Goal: Entertainment & Leisure: Browse casually

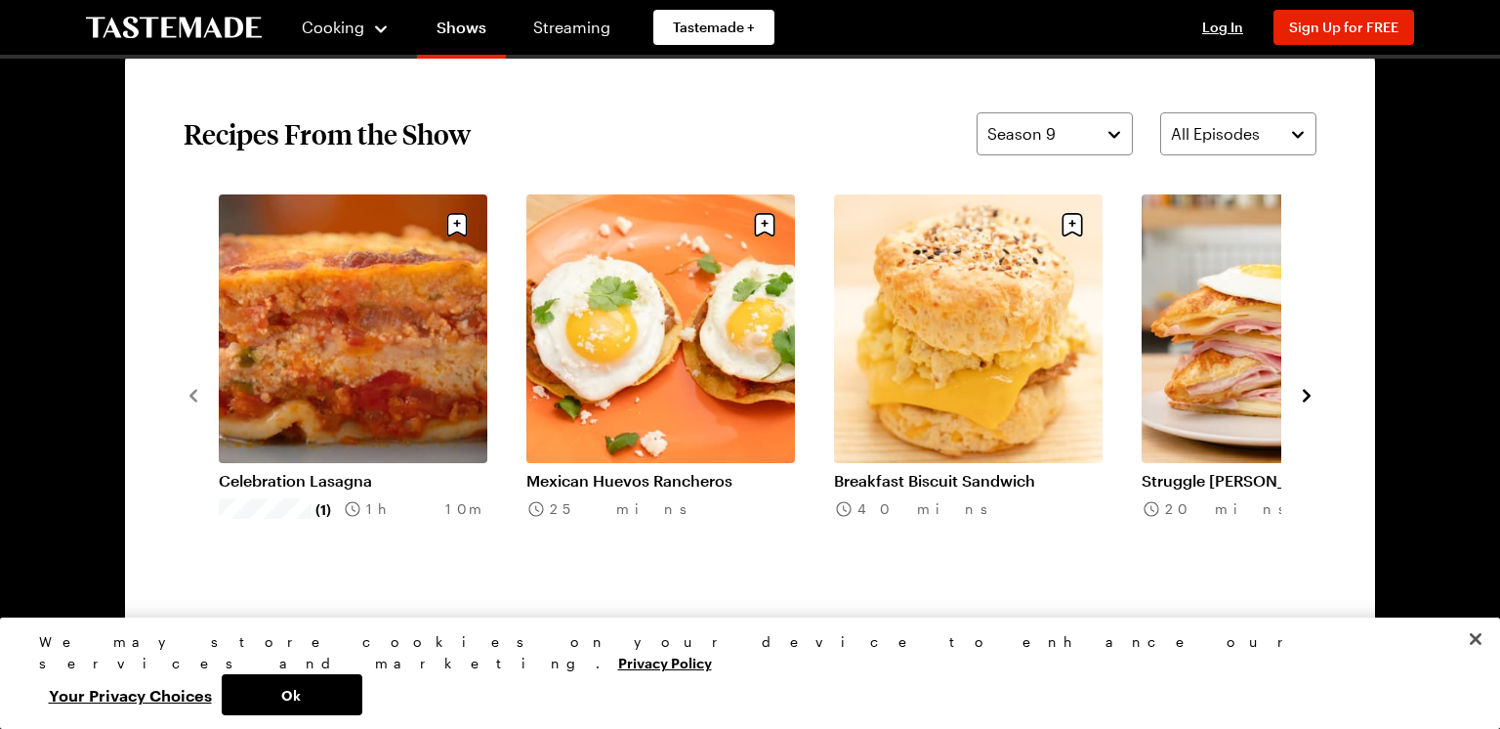
scroll to position [1485, 0]
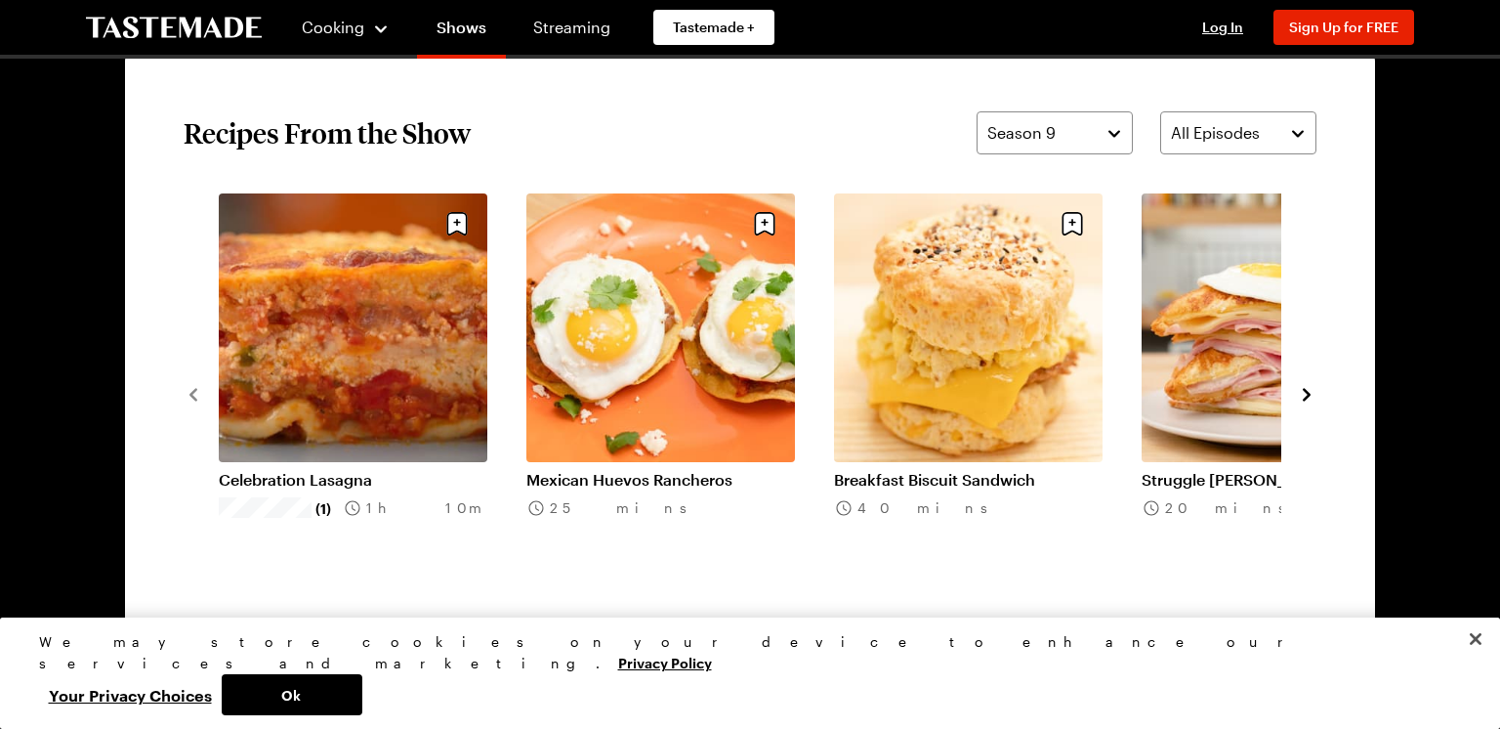
click at [1310, 394] on icon "navigate to next item" at bounding box center [1307, 395] width 20 height 20
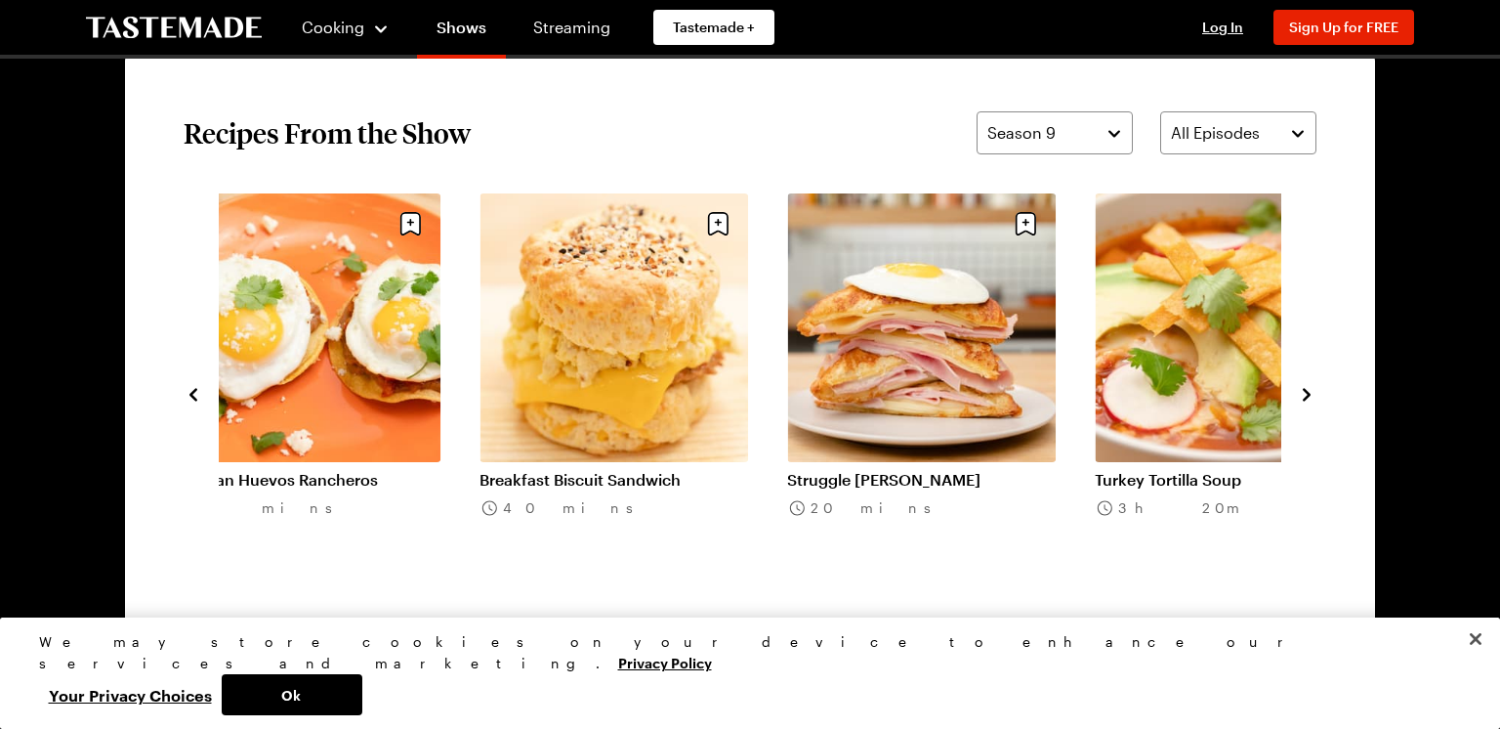
click at [1310, 394] on icon "navigate to next item" at bounding box center [1307, 395] width 20 height 20
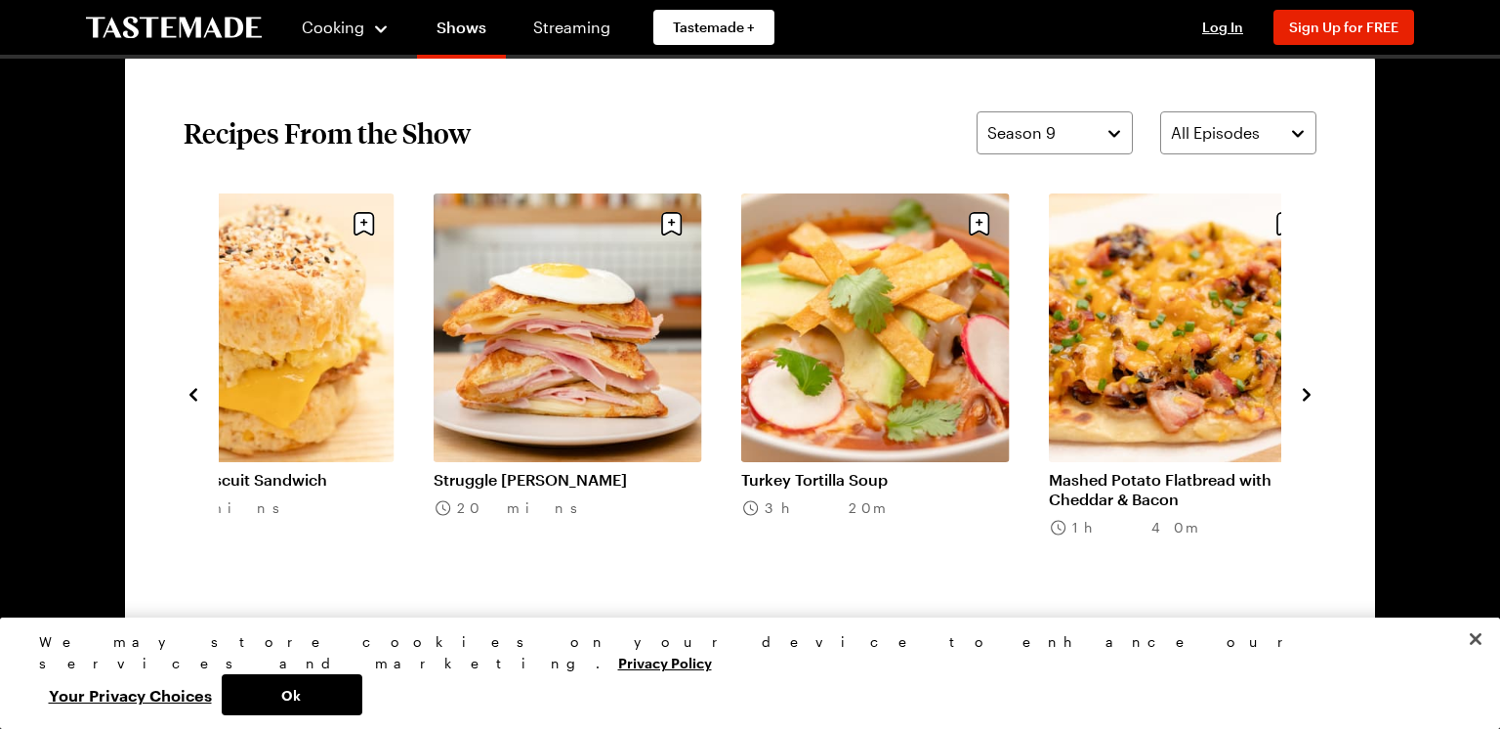
click at [1310, 394] on icon "navigate to next item" at bounding box center [1307, 395] width 20 height 20
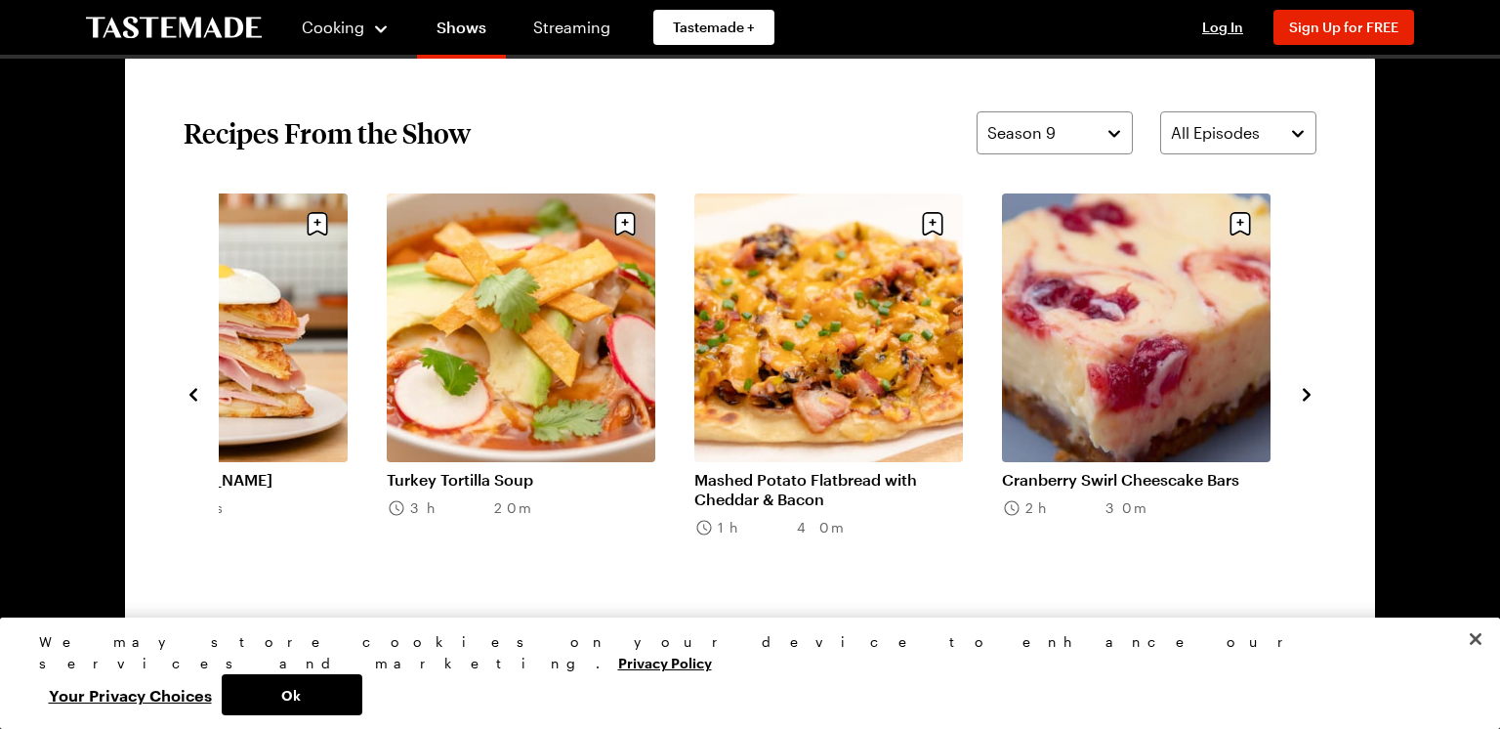
click at [1310, 394] on icon "navigate to next item" at bounding box center [1307, 395] width 20 height 20
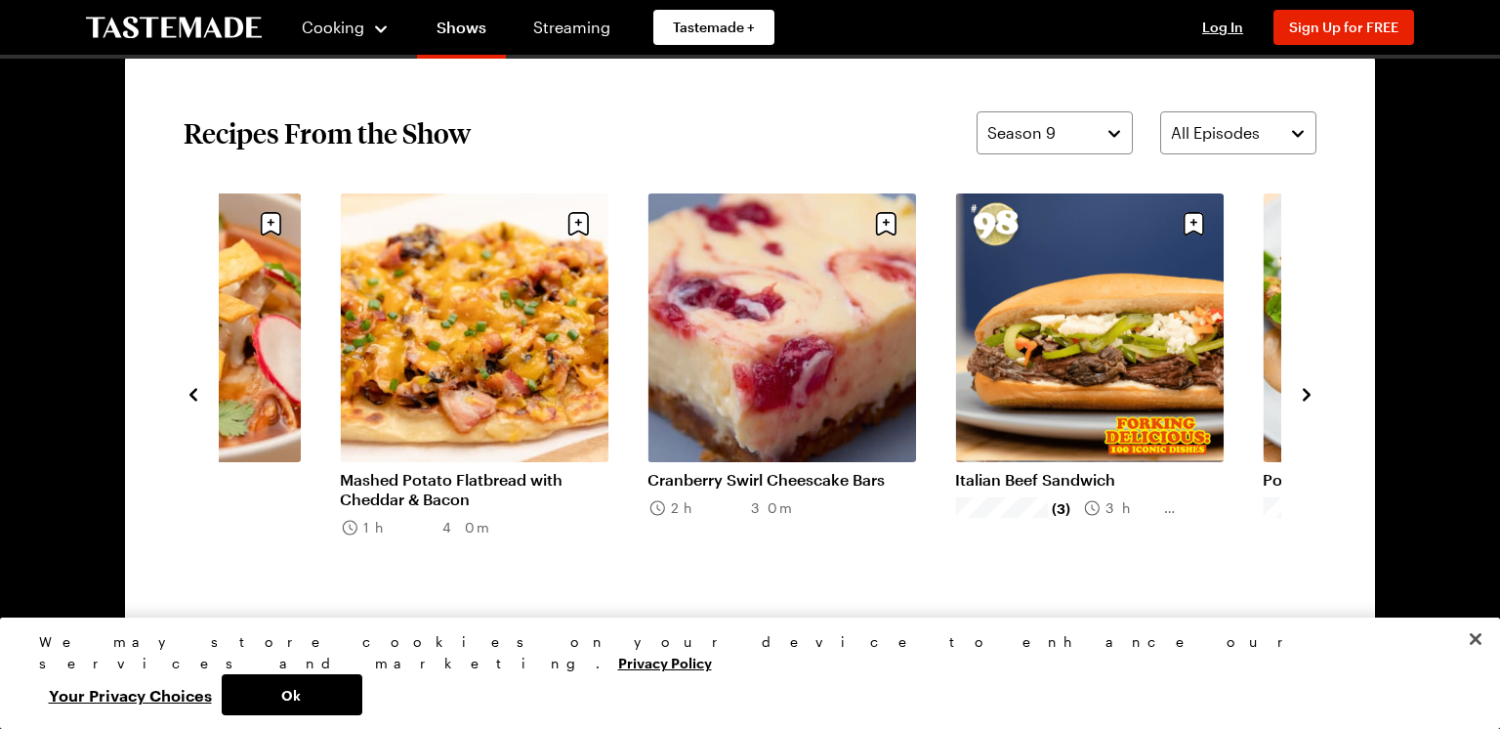
click at [1310, 394] on icon "navigate to next item" at bounding box center [1307, 395] width 20 height 20
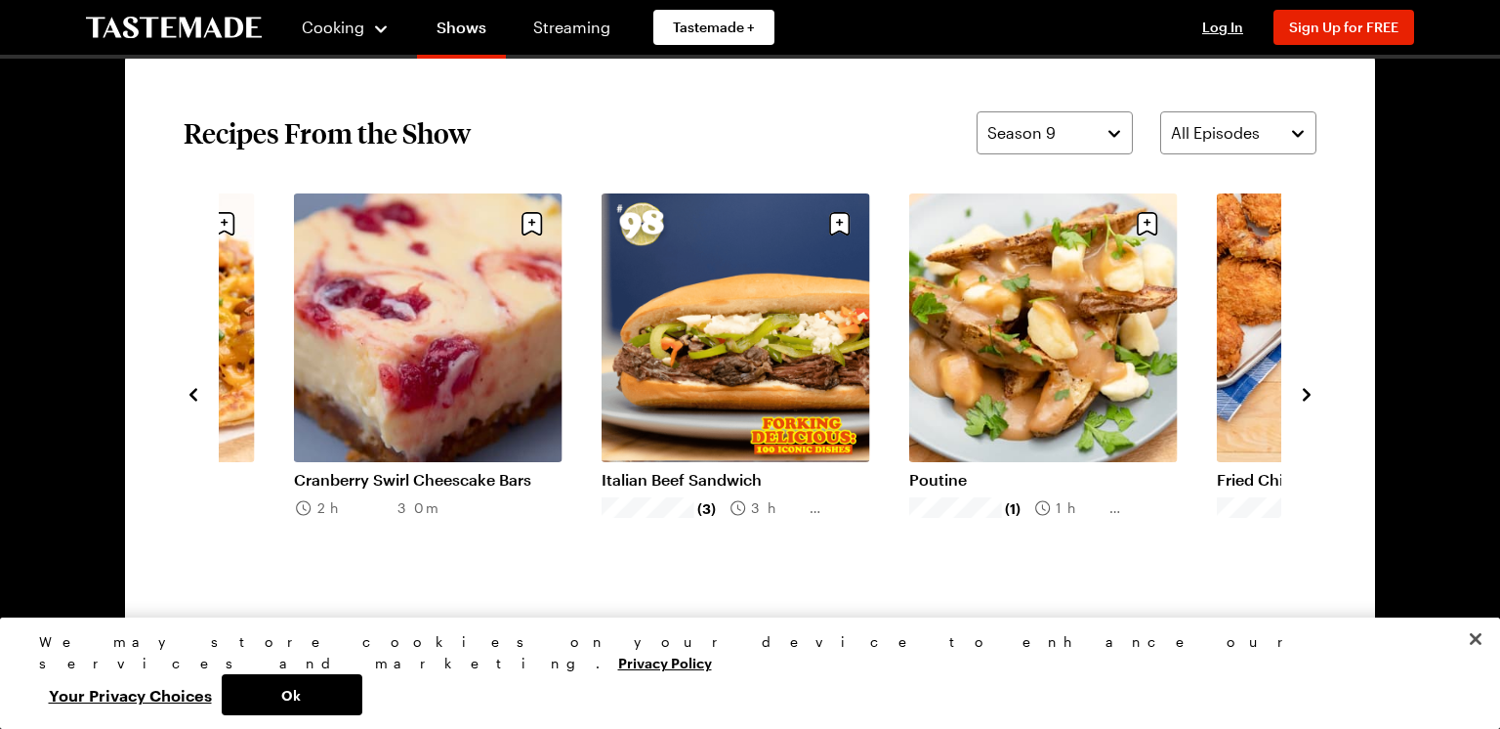
click at [1310, 394] on icon "navigate to next item" at bounding box center [1307, 395] width 20 height 20
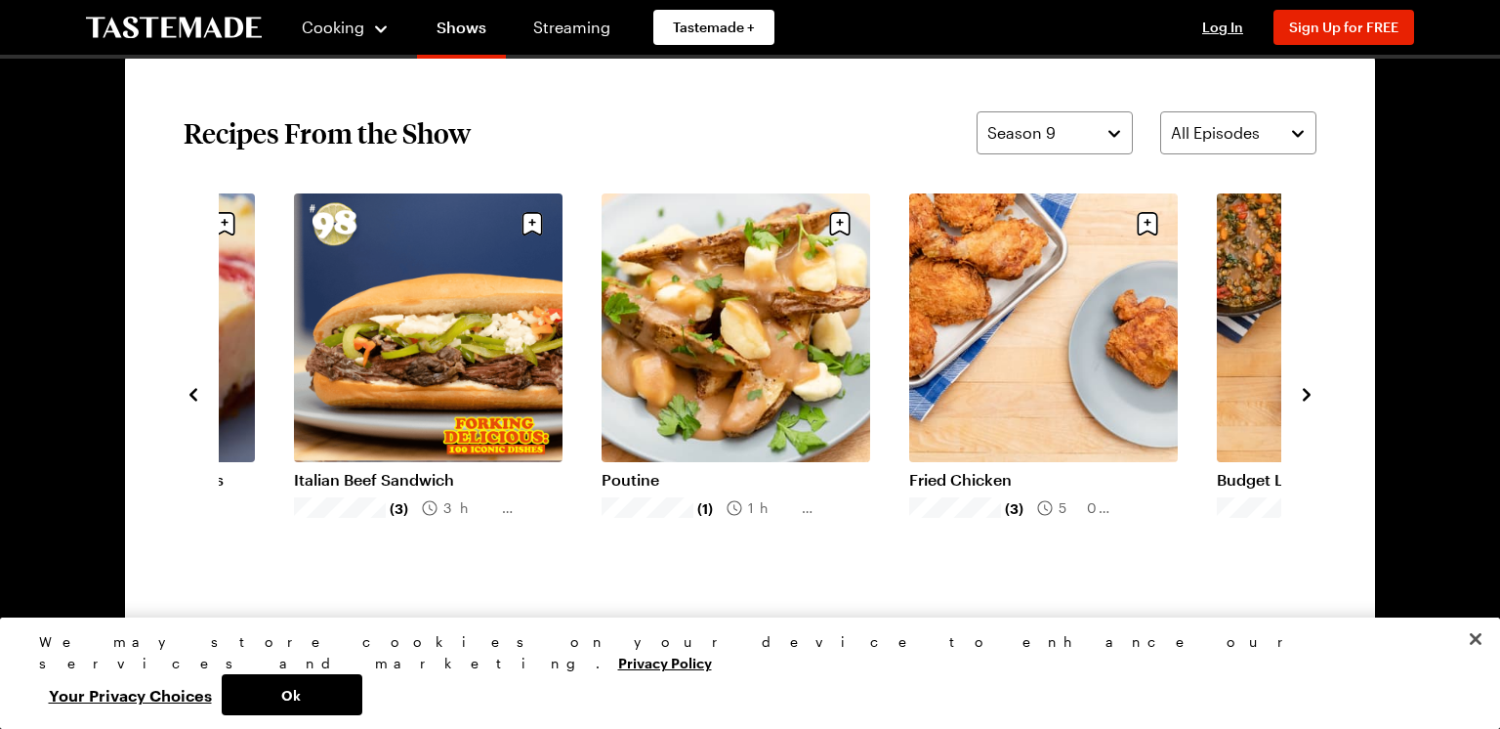
click at [1310, 394] on icon "navigate to next item" at bounding box center [1307, 395] width 20 height 20
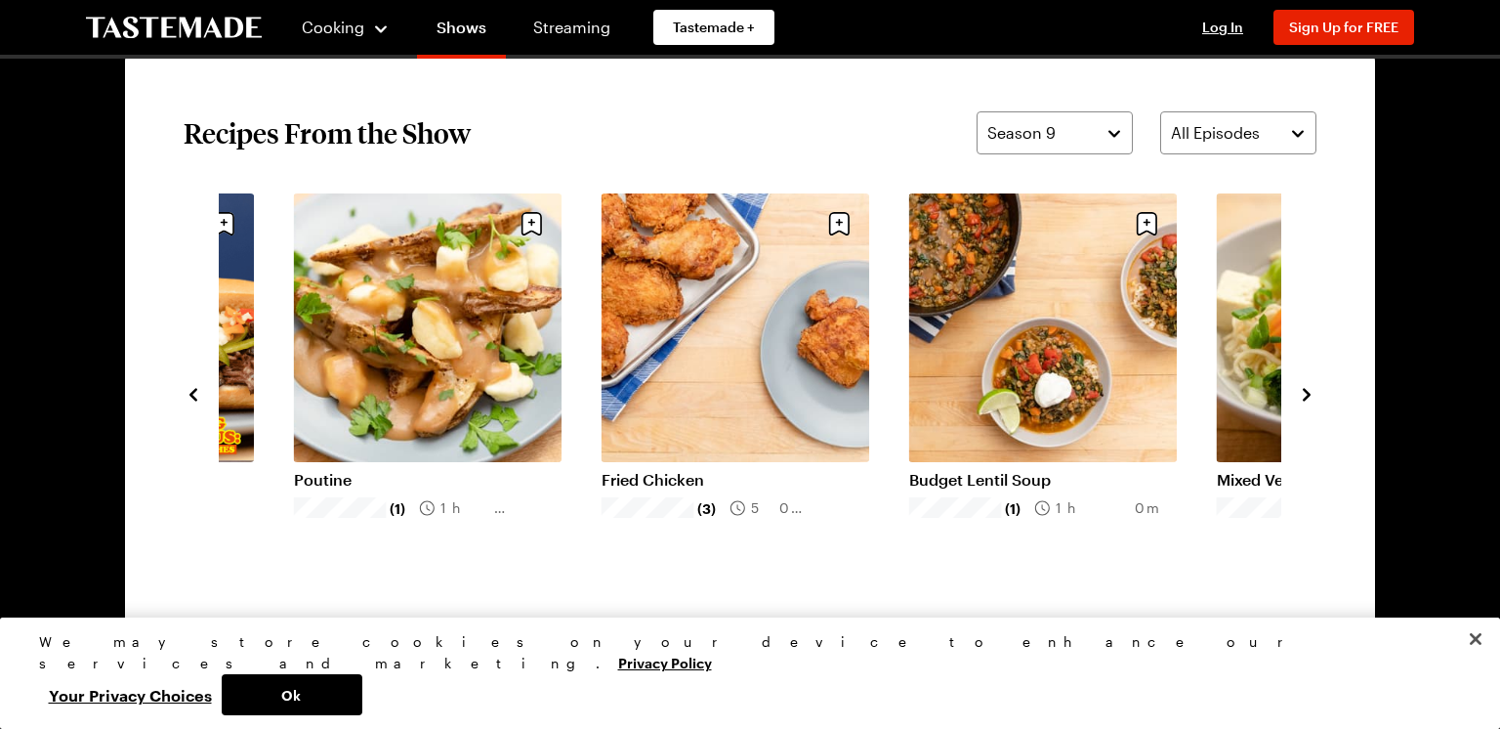
click at [1310, 394] on icon "navigate to next item" at bounding box center [1307, 395] width 20 height 20
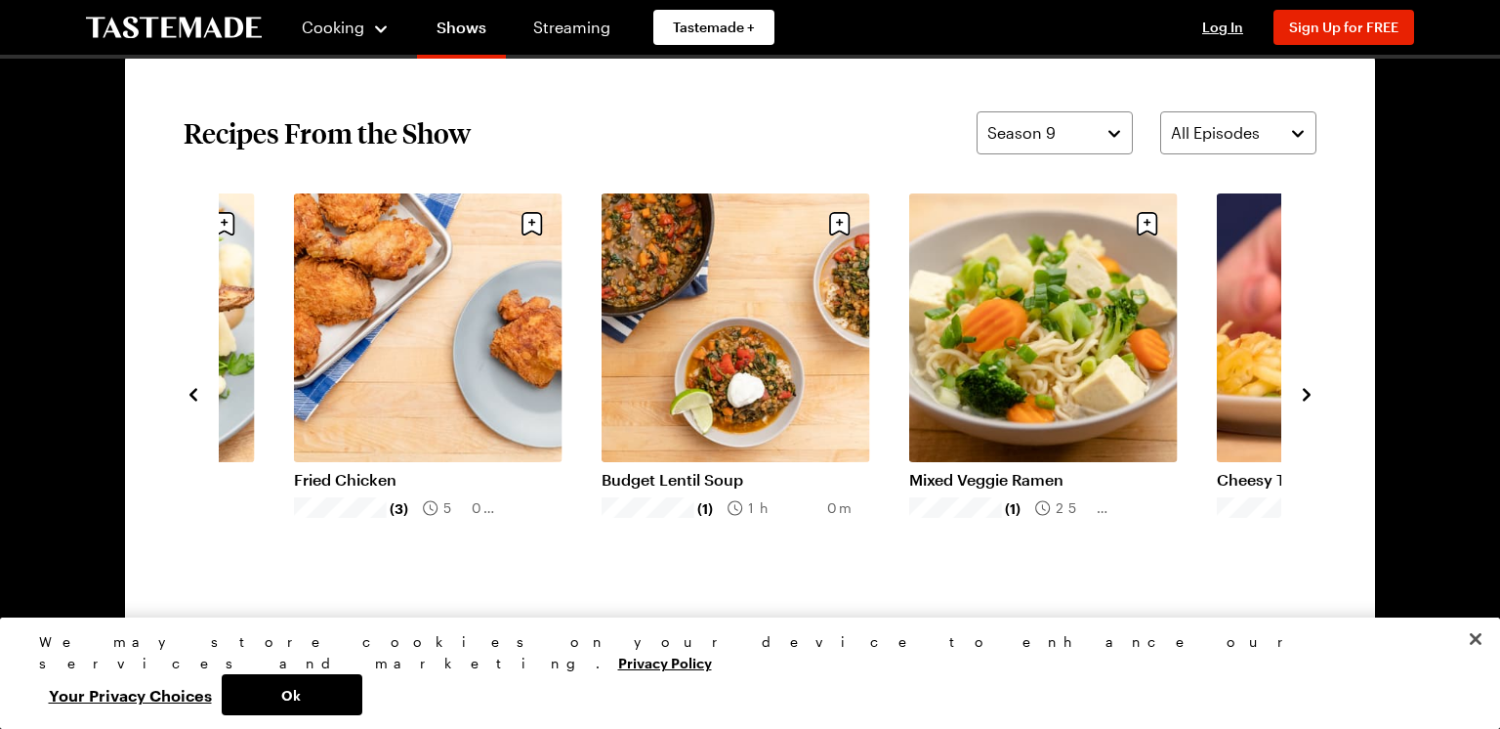
click at [1310, 394] on icon "navigate to next item" at bounding box center [1307, 395] width 20 height 20
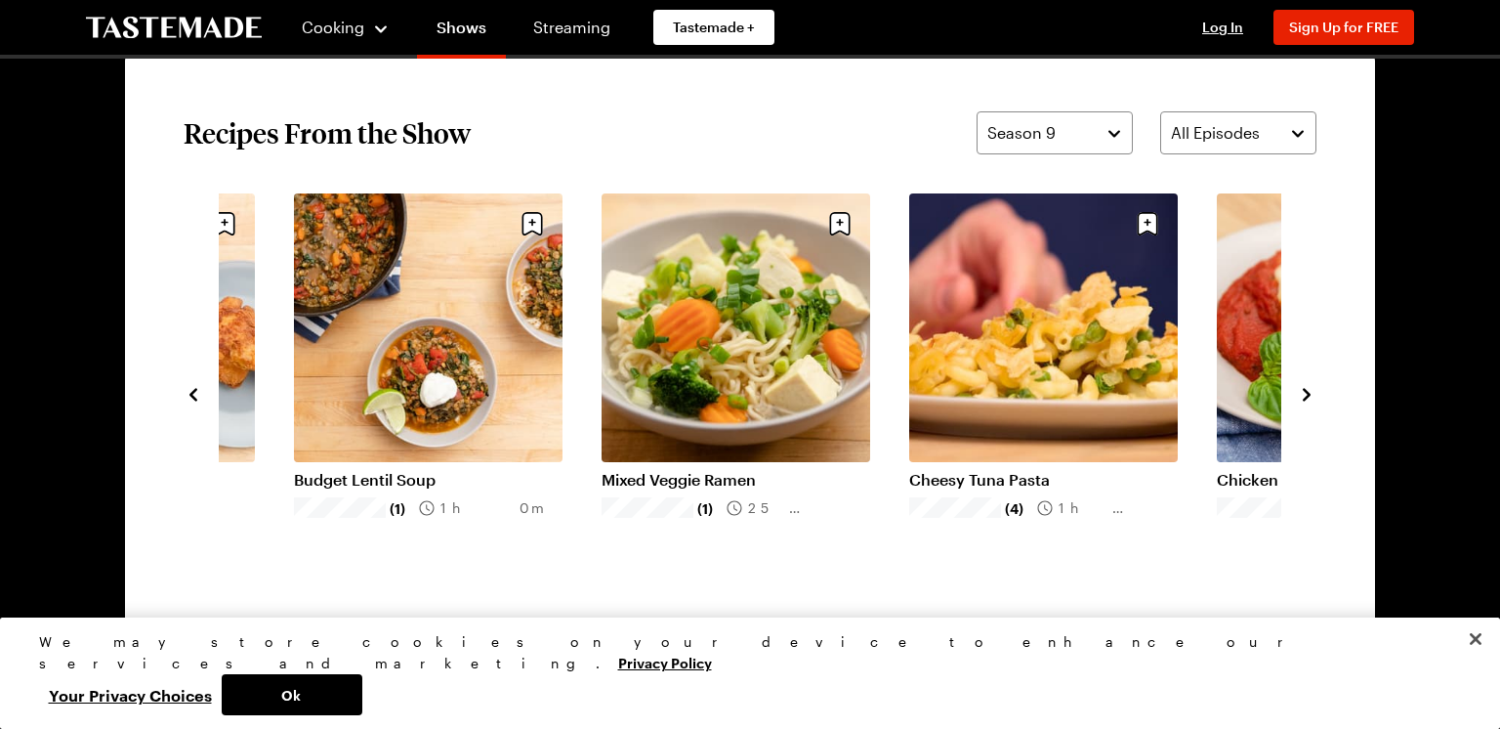
click at [1310, 394] on icon "navigate to next item" at bounding box center [1307, 395] width 20 height 20
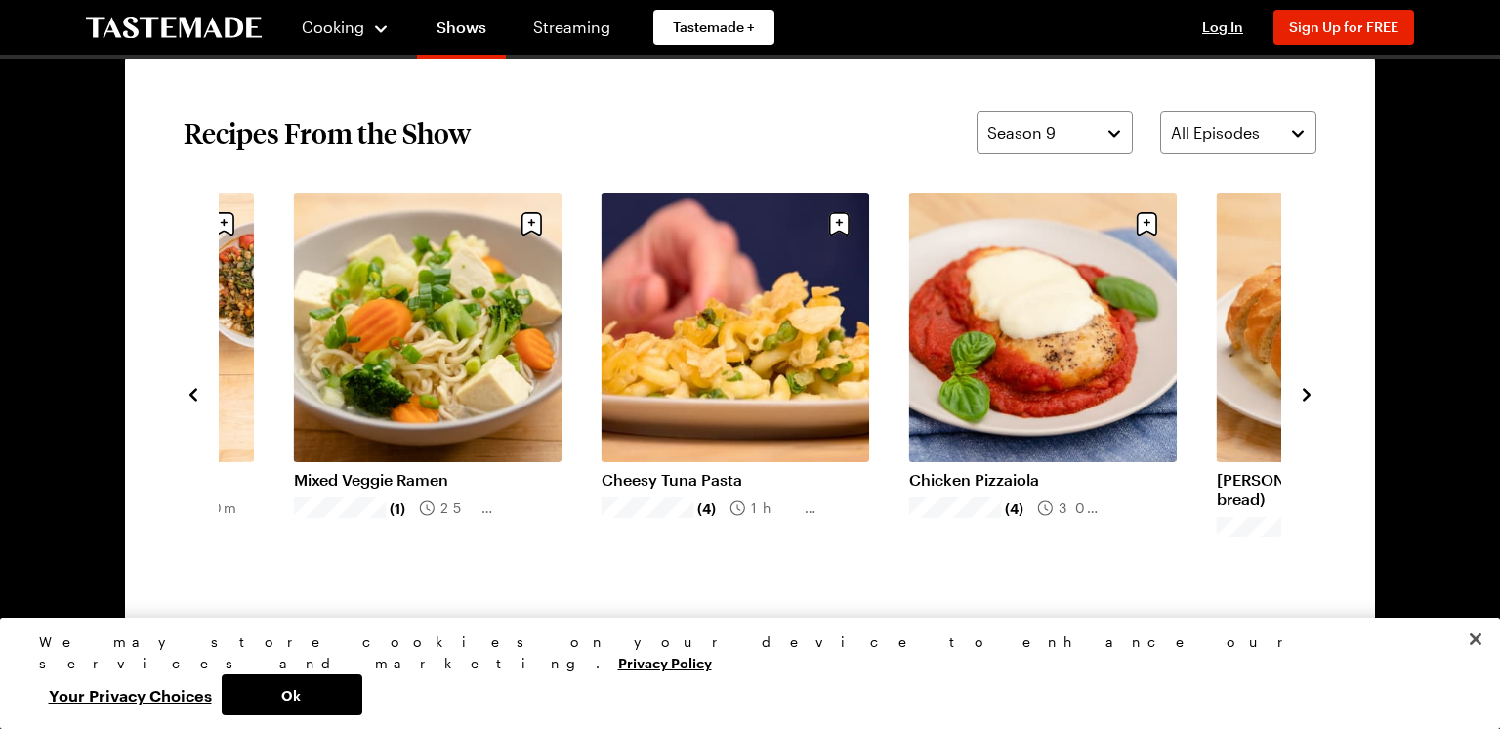
click at [1310, 394] on icon "navigate to next item" at bounding box center [1307, 395] width 20 height 20
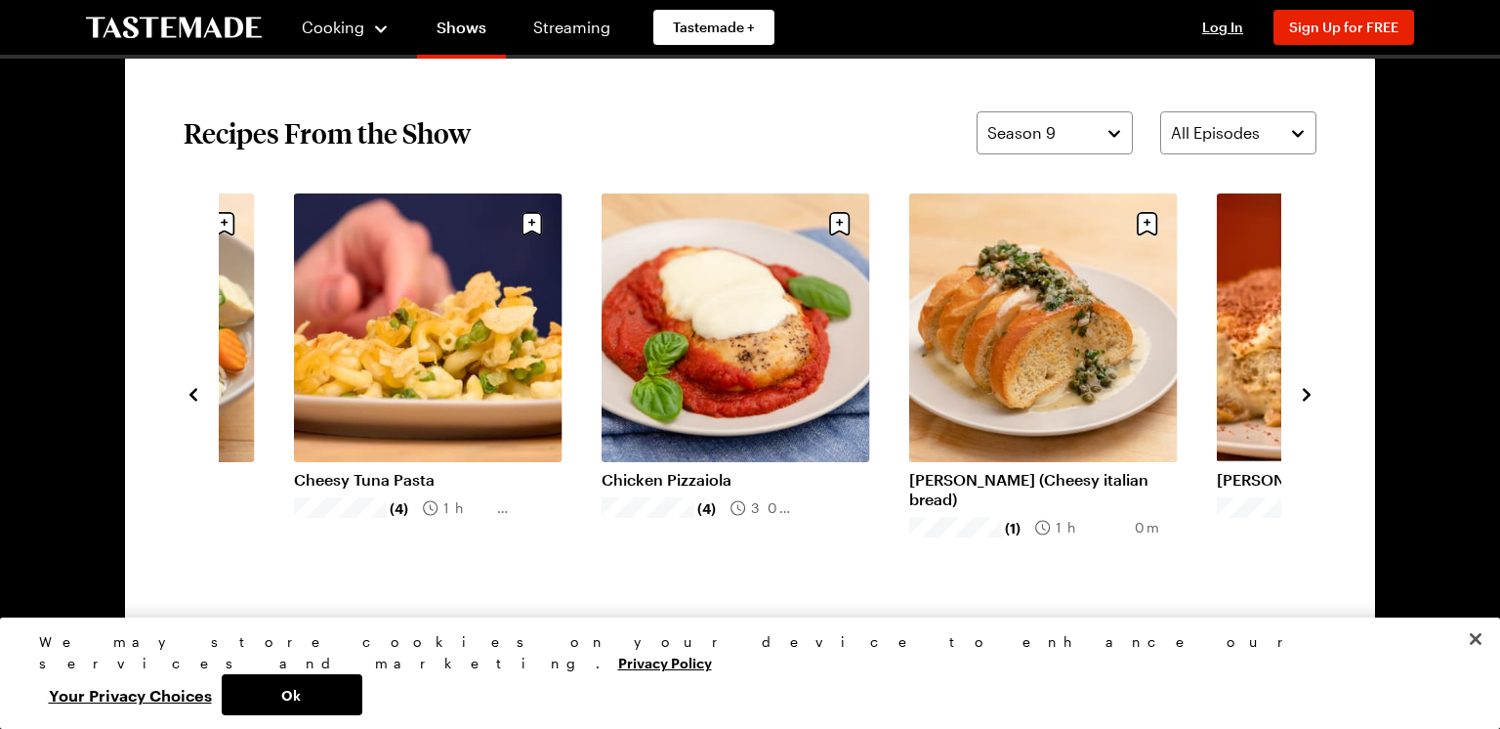
click at [1310, 394] on icon "navigate to next item" at bounding box center [1307, 395] width 20 height 20
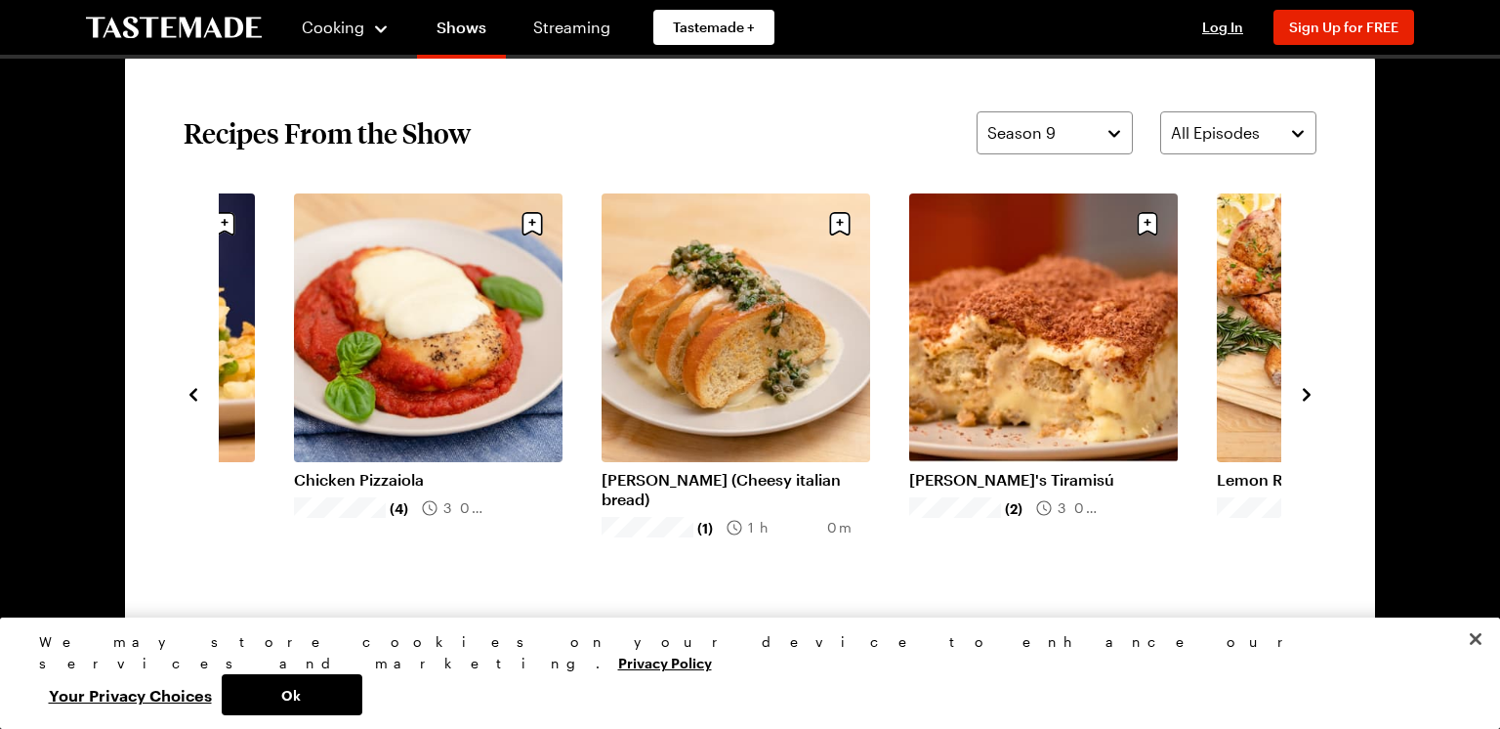
click at [1310, 394] on icon "navigate to next item" at bounding box center [1307, 395] width 20 height 20
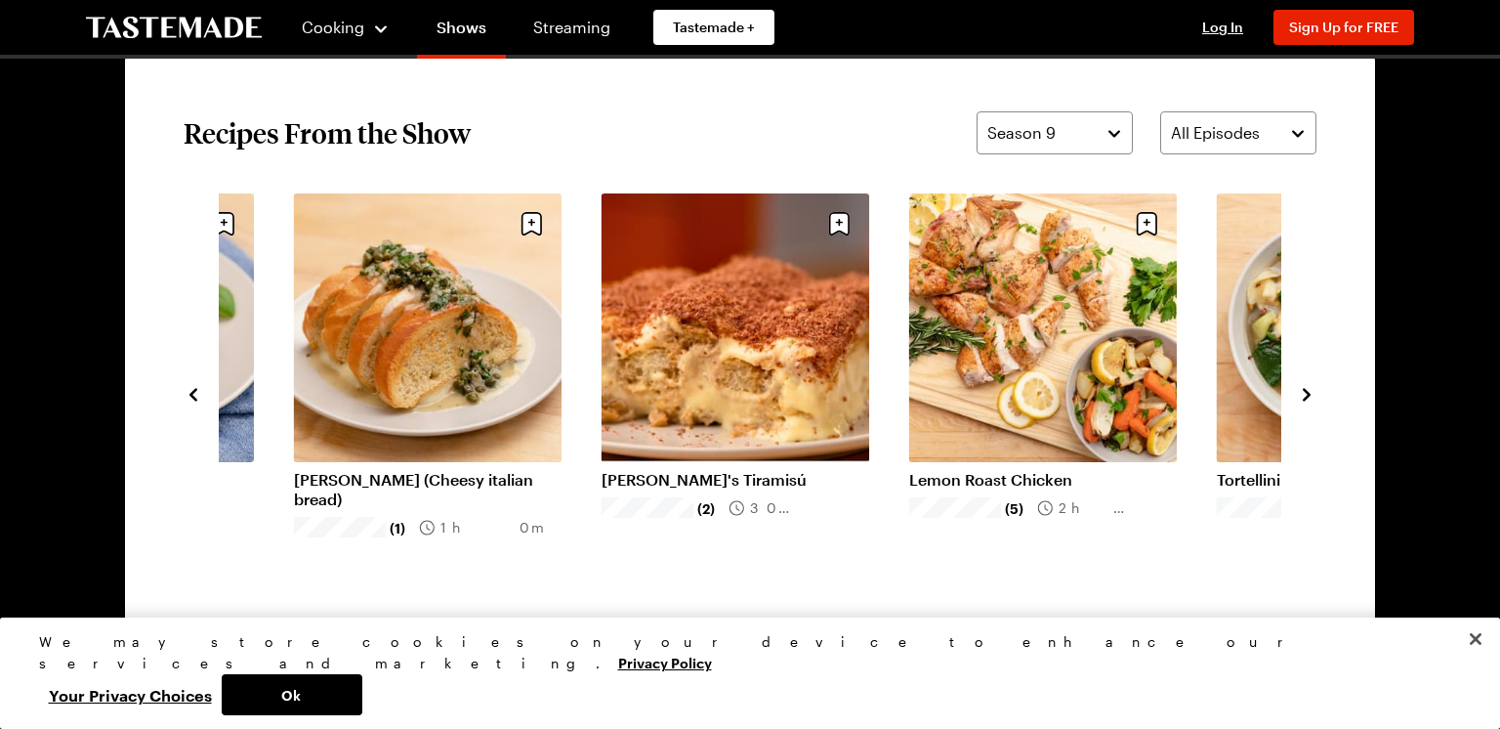
click at [1310, 394] on icon "navigate to next item" at bounding box center [1307, 395] width 20 height 20
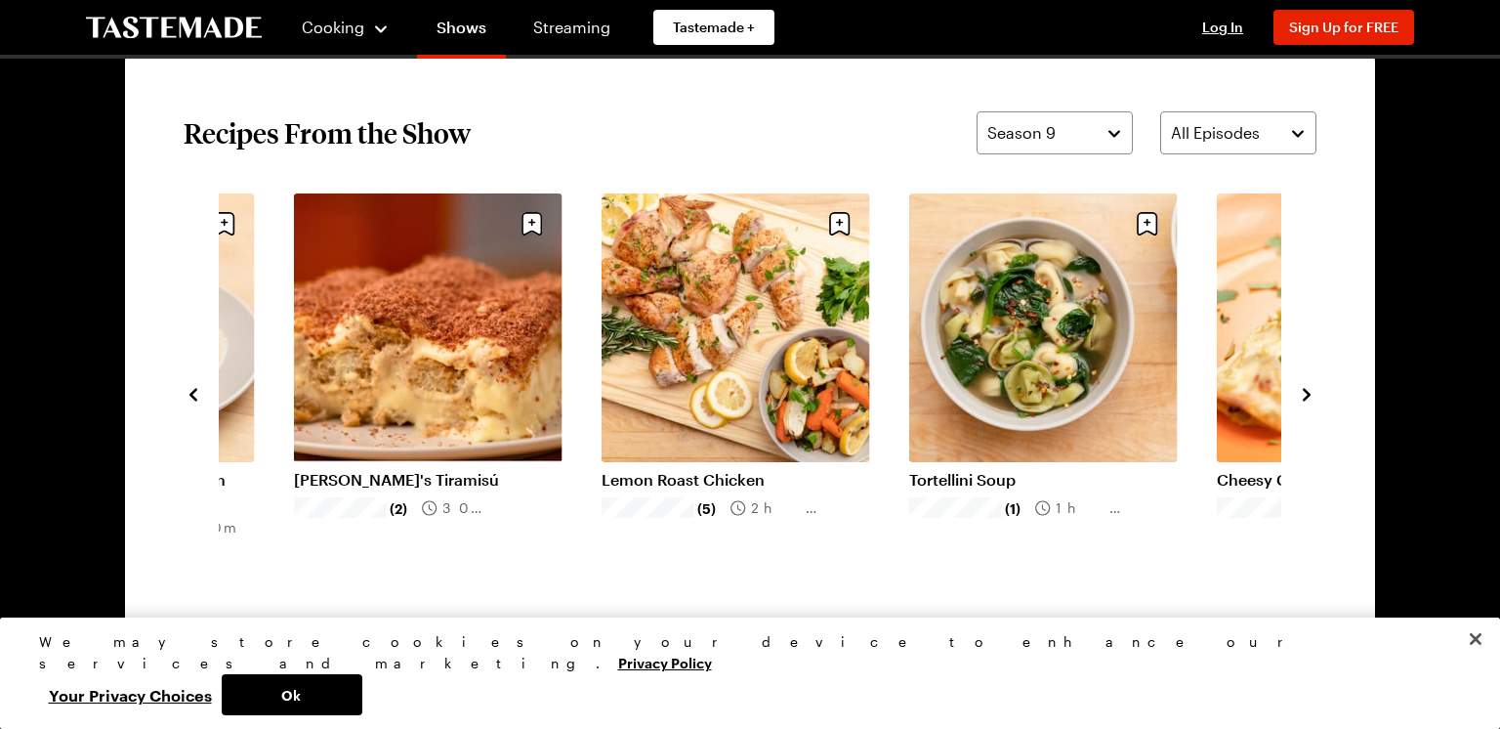
click at [1310, 394] on icon "navigate to next item" at bounding box center [1307, 395] width 20 height 20
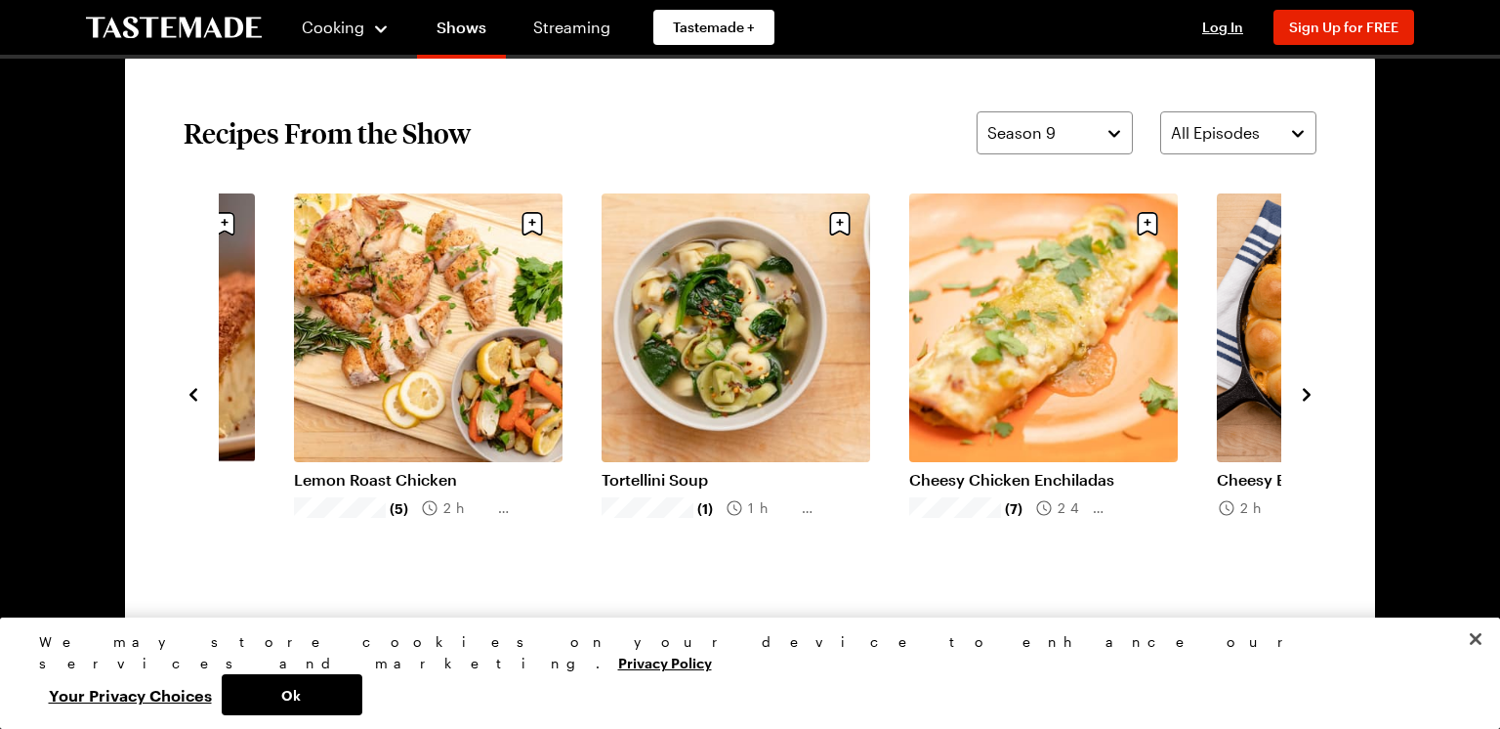
click at [1310, 394] on icon "navigate to next item" at bounding box center [1307, 395] width 20 height 20
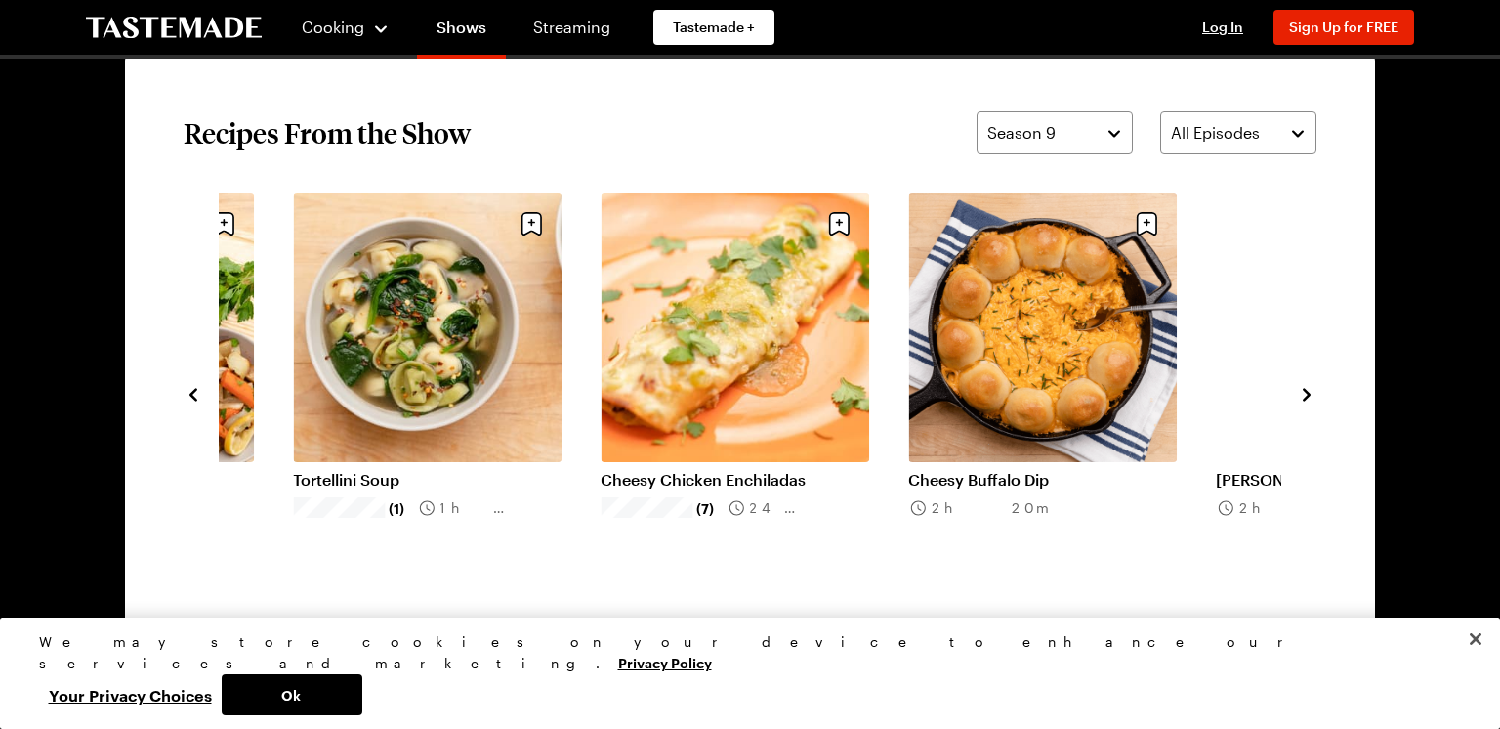
click at [1310, 394] on icon "navigate to next item" at bounding box center [1307, 395] width 20 height 20
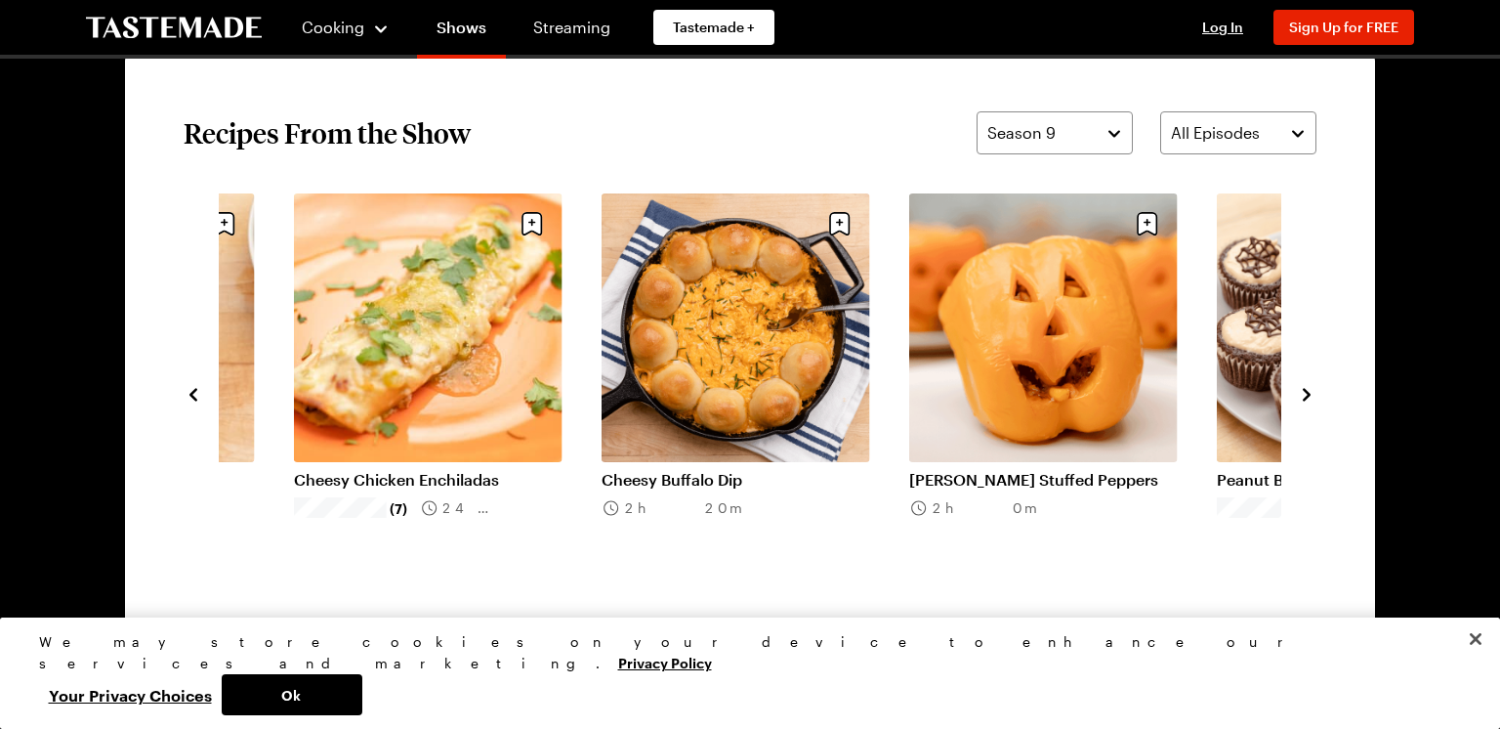
click at [1310, 394] on icon "navigate to next item" at bounding box center [1307, 395] width 20 height 20
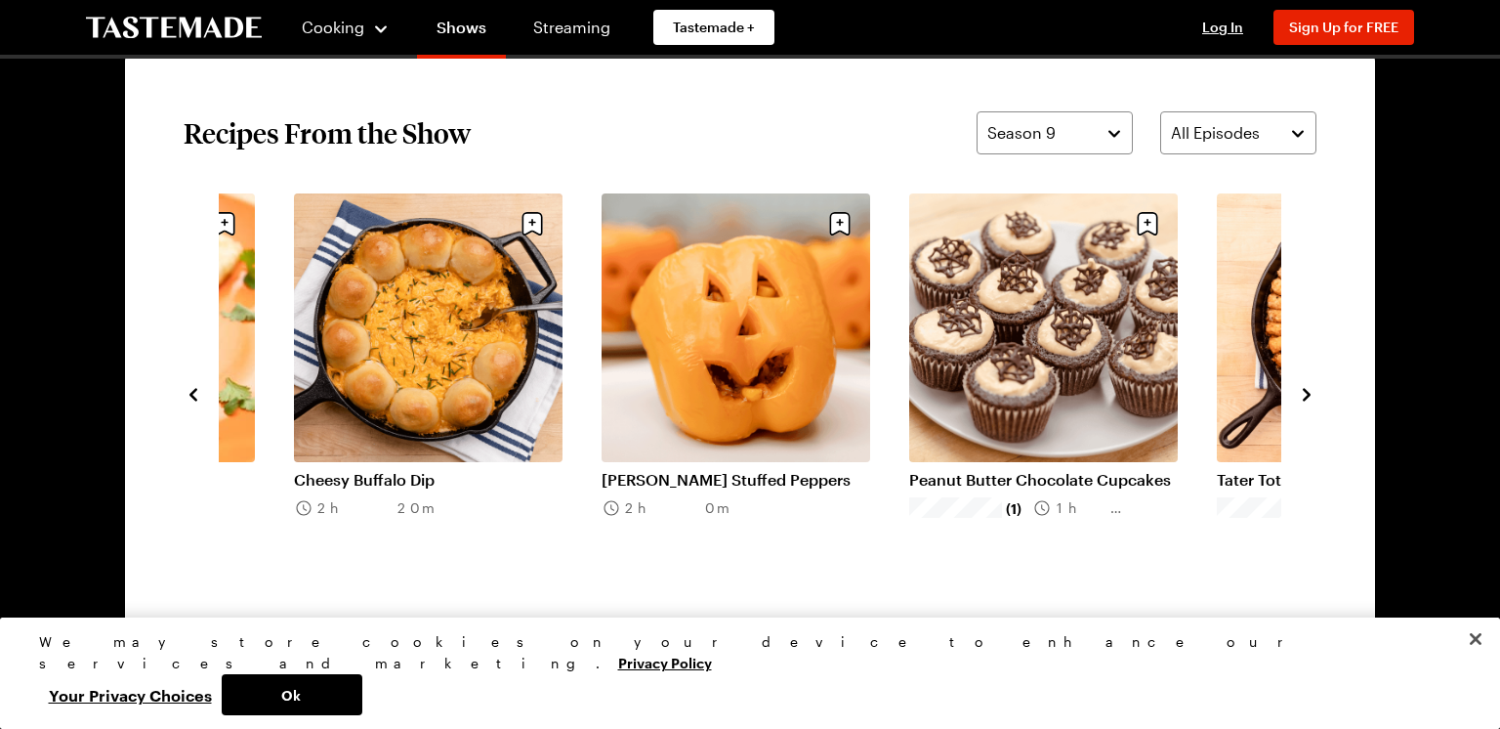
click at [1310, 394] on icon "navigate to next item" at bounding box center [1307, 395] width 20 height 20
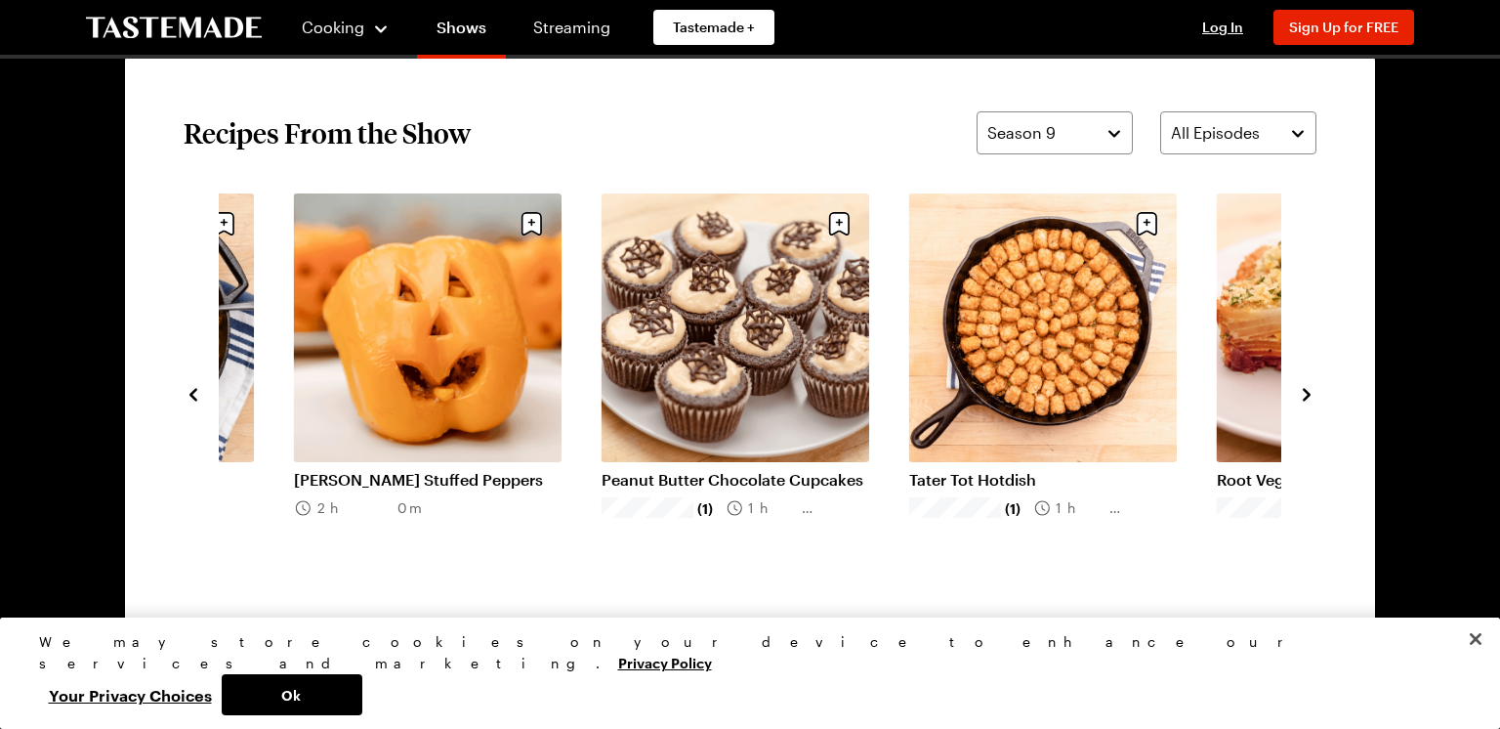
click at [1310, 394] on icon "navigate to next item" at bounding box center [1307, 395] width 20 height 20
